Goal: Contribute content

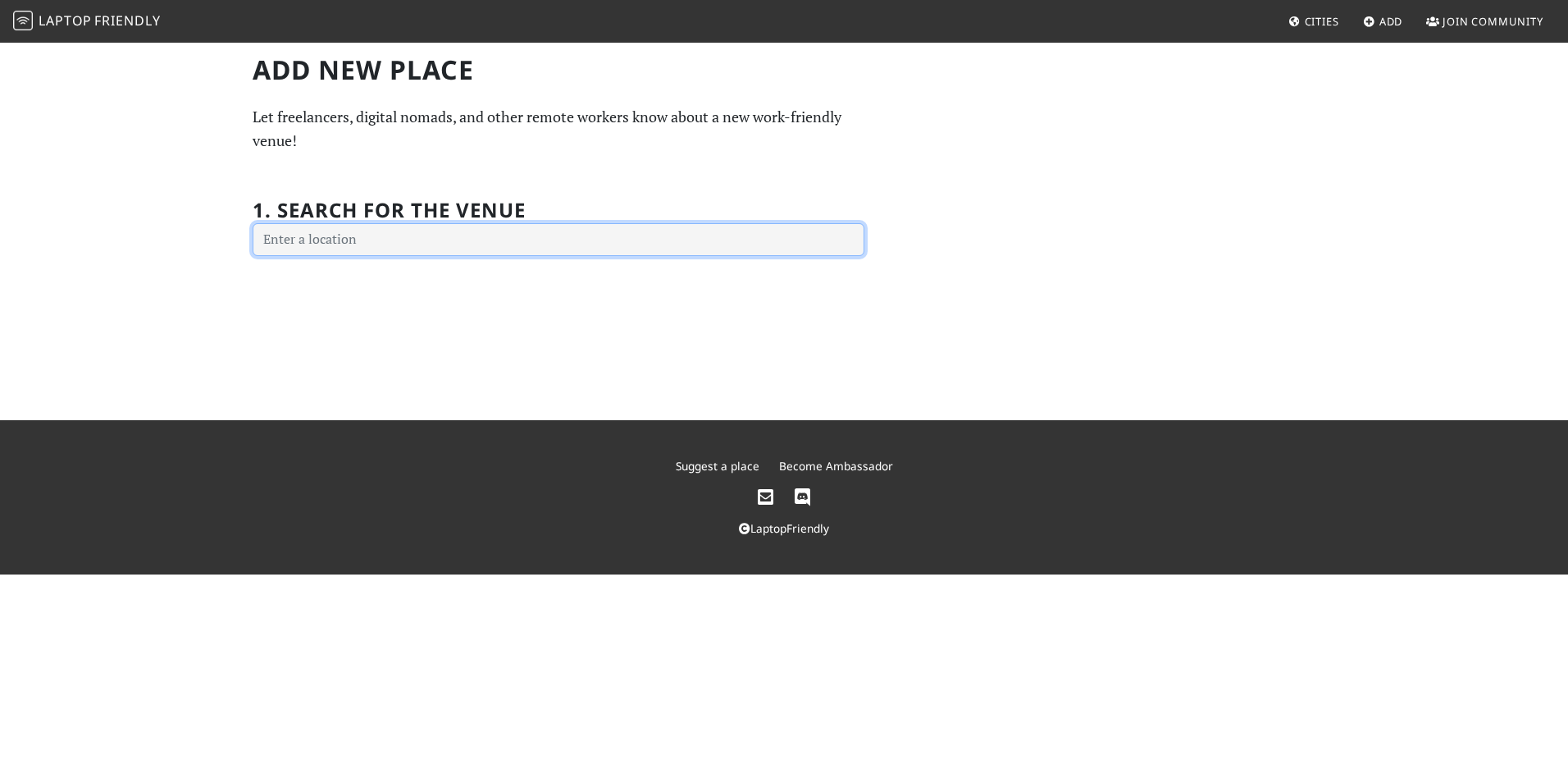
click at [314, 235] on input "text" at bounding box center [558, 239] width 612 height 33
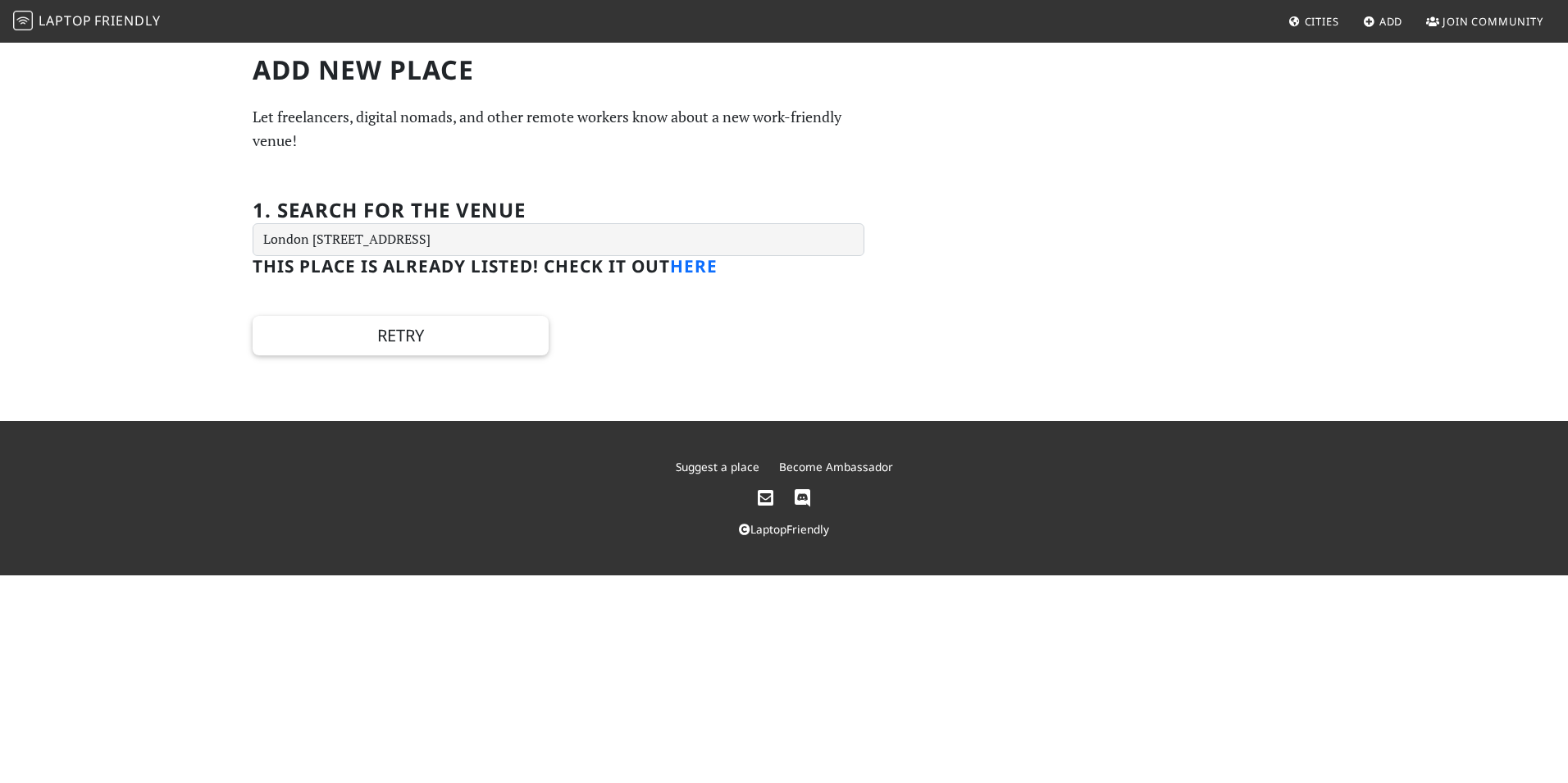
click at [698, 275] on link "here" at bounding box center [694, 266] width 47 height 23
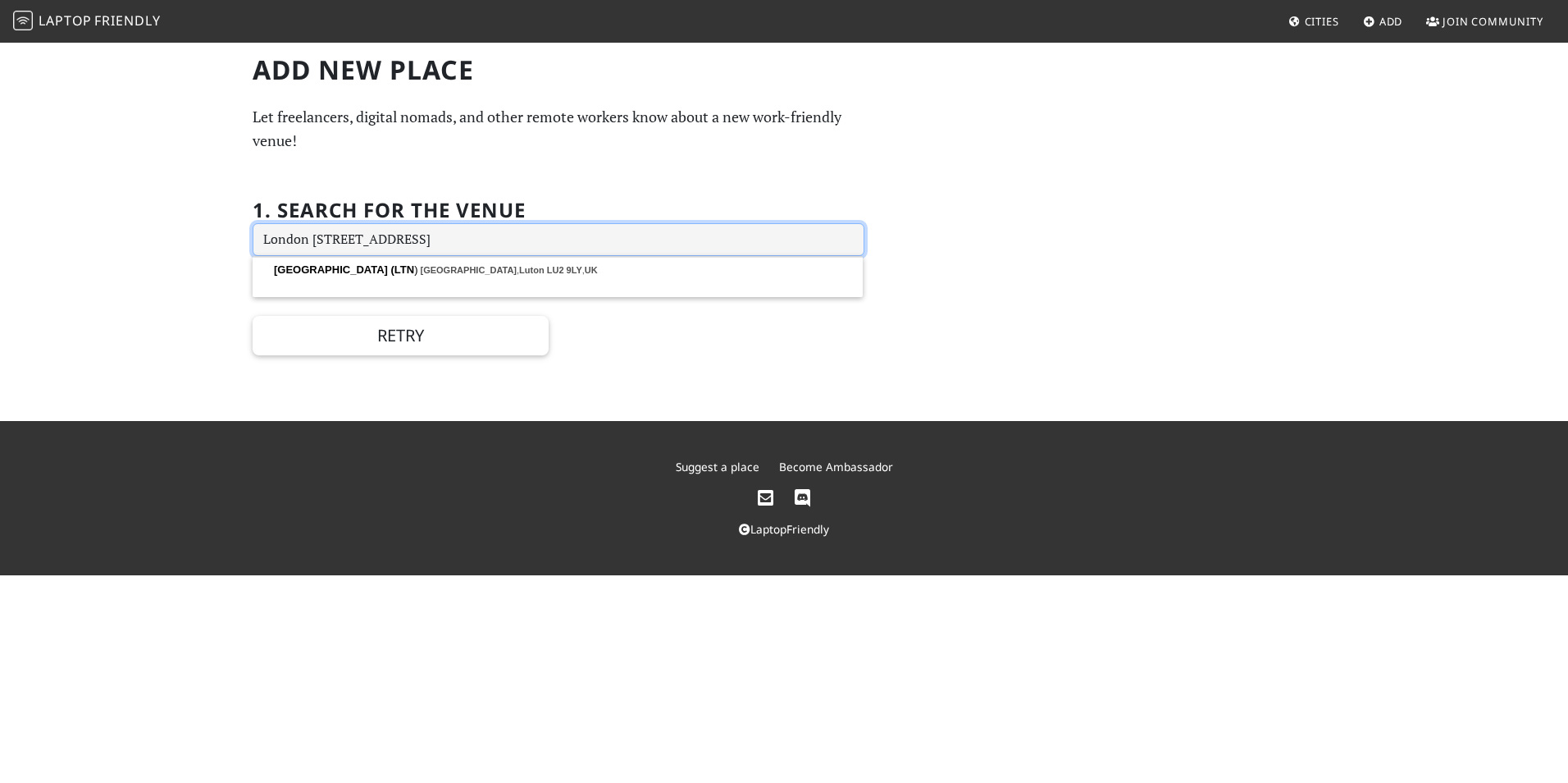
drag, startPoint x: 627, startPoint y: 238, endPoint x: 303, endPoint y: 251, distance: 324.3
click at [303, 251] on input "London [STREET_ADDRESS]" at bounding box center [558, 239] width 612 height 33
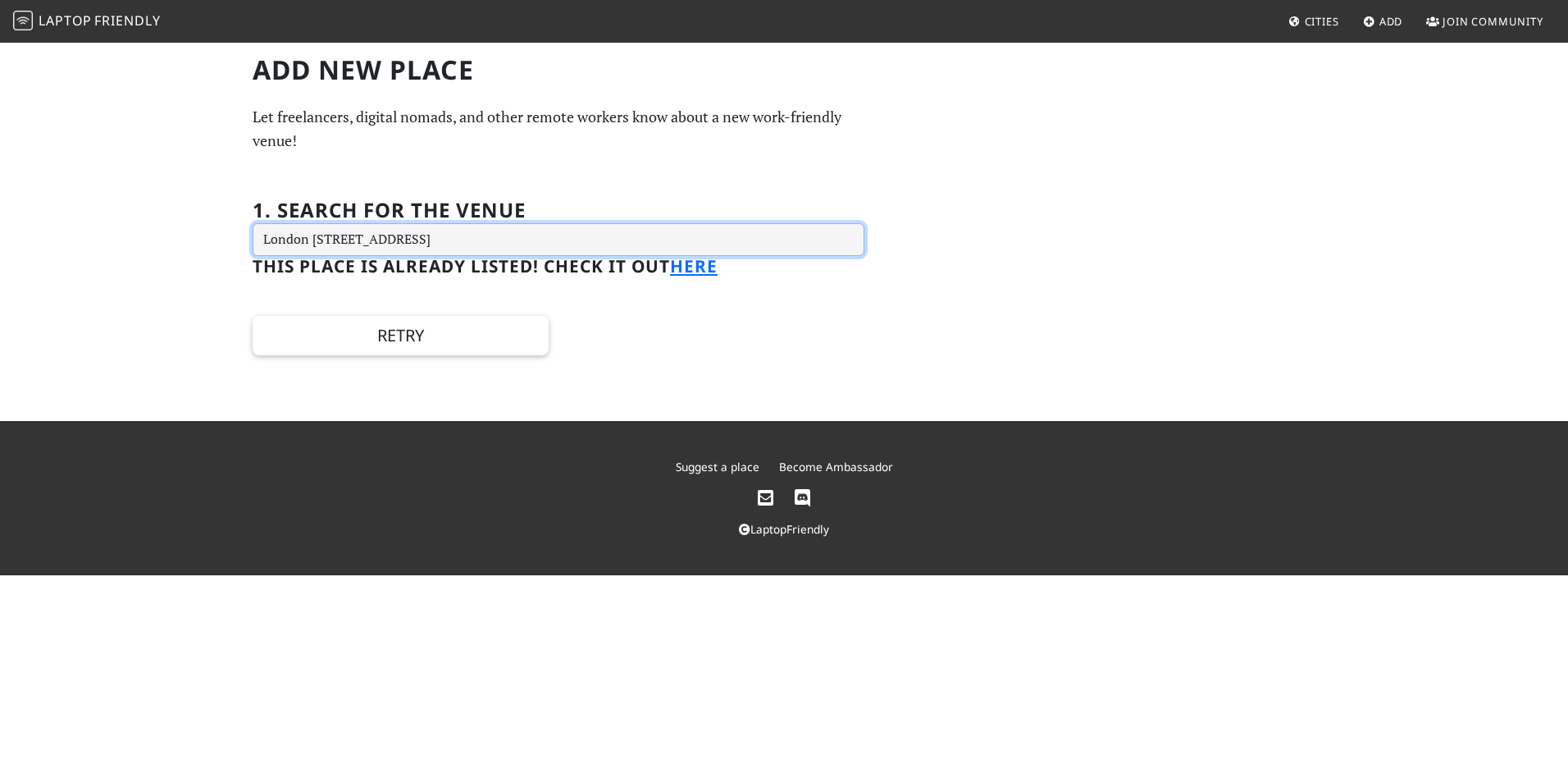
drag, startPoint x: 631, startPoint y: 236, endPoint x: 312, endPoint y: 246, distance: 319.2
click at [312, 246] on input "London [STREET_ADDRESS]" at bounding box center [558, 239] width 612 height 33
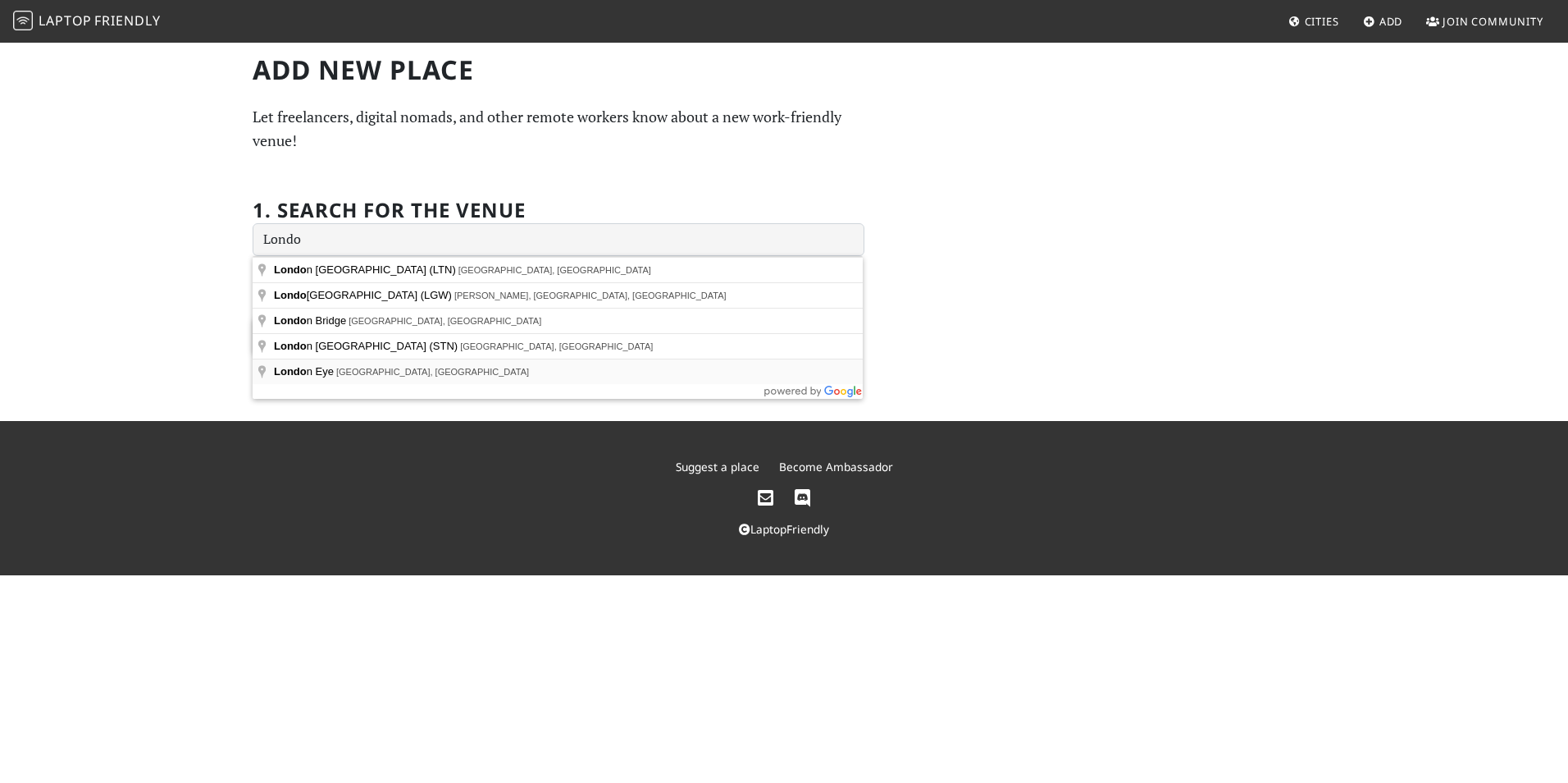
type input "[GEOGRAPHIC_DATA], [GEOGRAPHIC_DATA], [GEOGRAPHIC_DATA]"
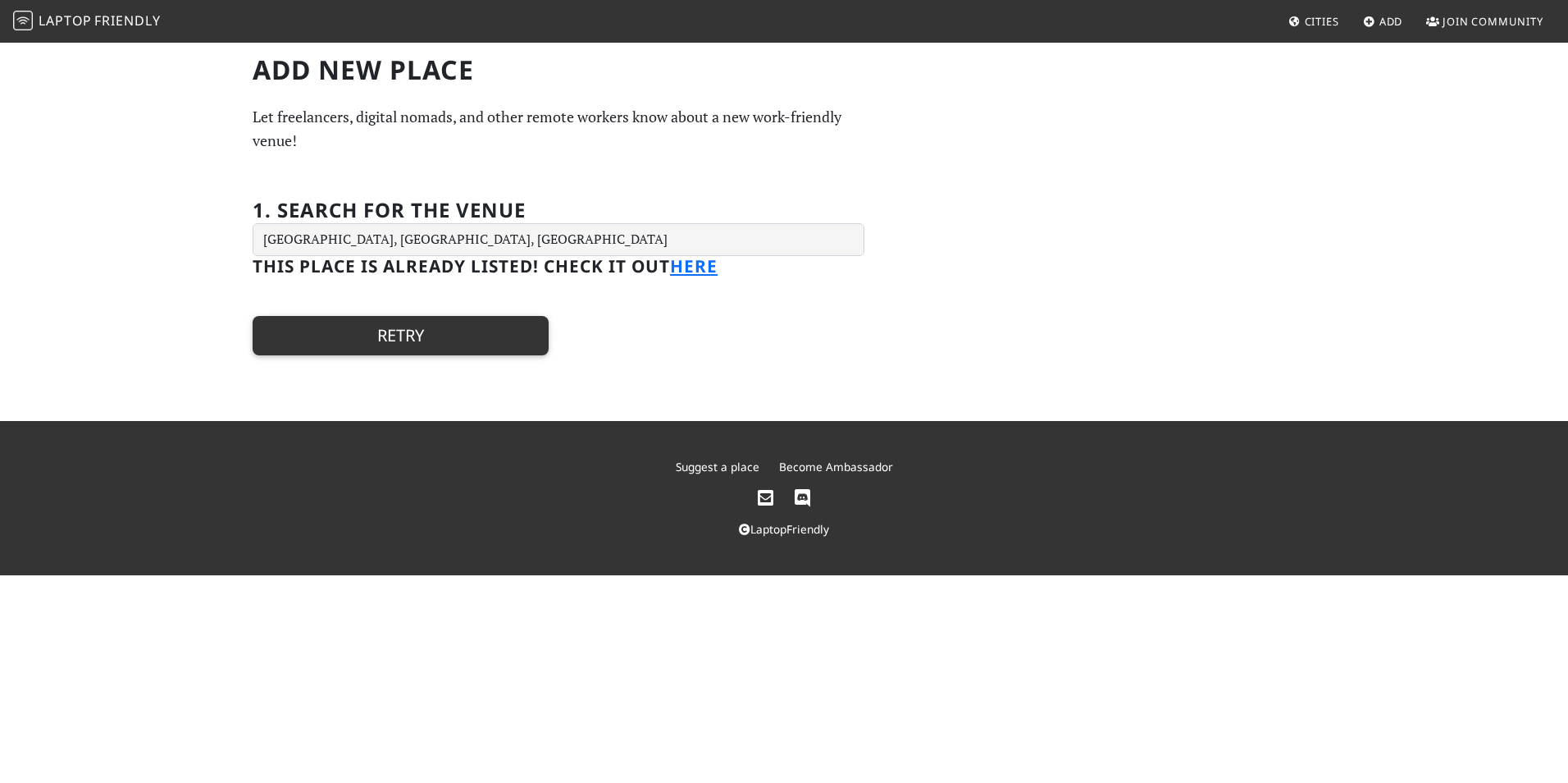
drag, startPoint x: 450, startPoint y: 345, endPoint x: 441, endPoint y: 346, distance: 9.1
click at [447, 345] on button "Retry" at bounding box center [400, 336] width 296 height 40
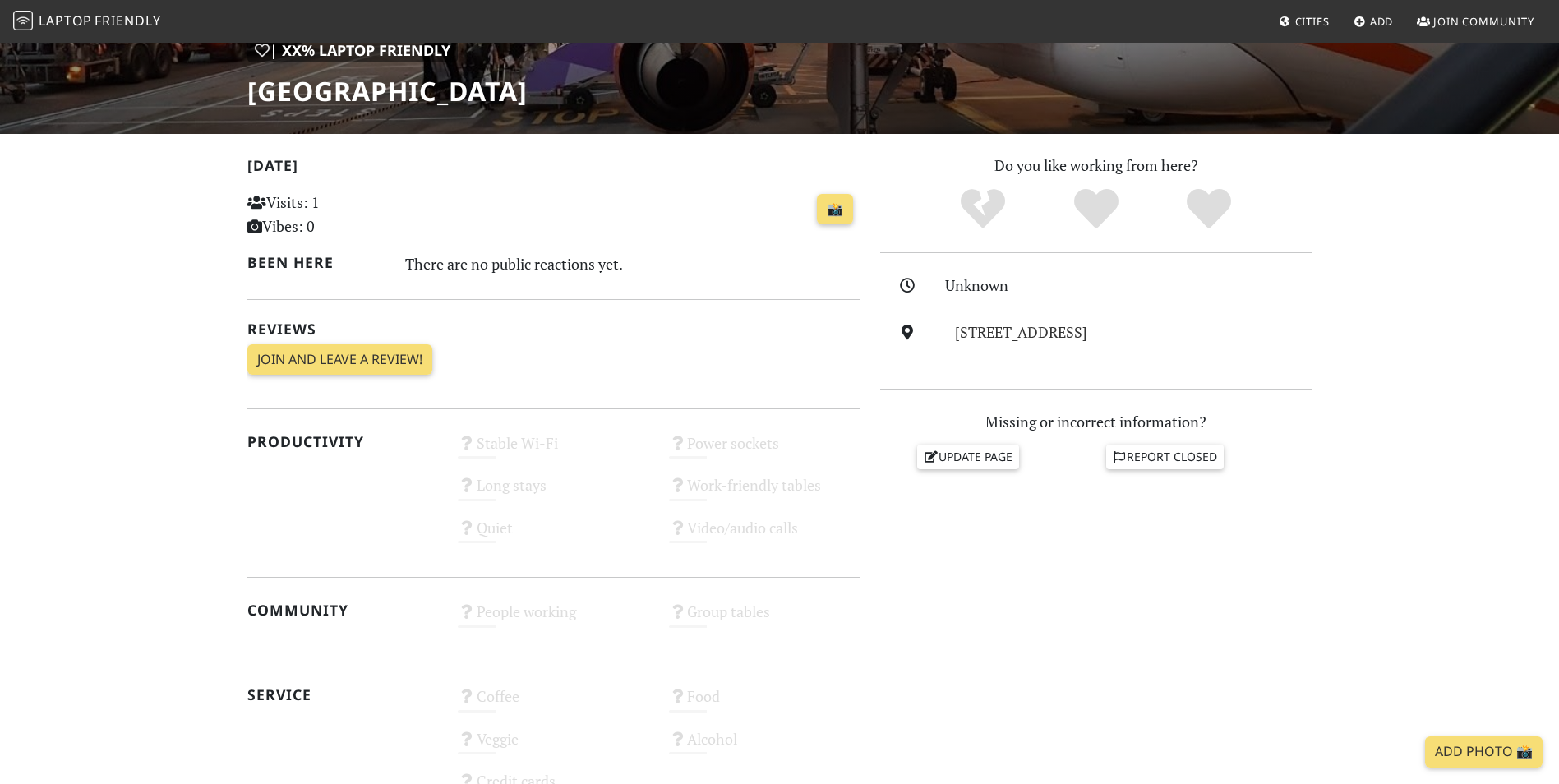
scroll to position [246, 0]
